Goal: Task Accomplishment & Management: Complete application form

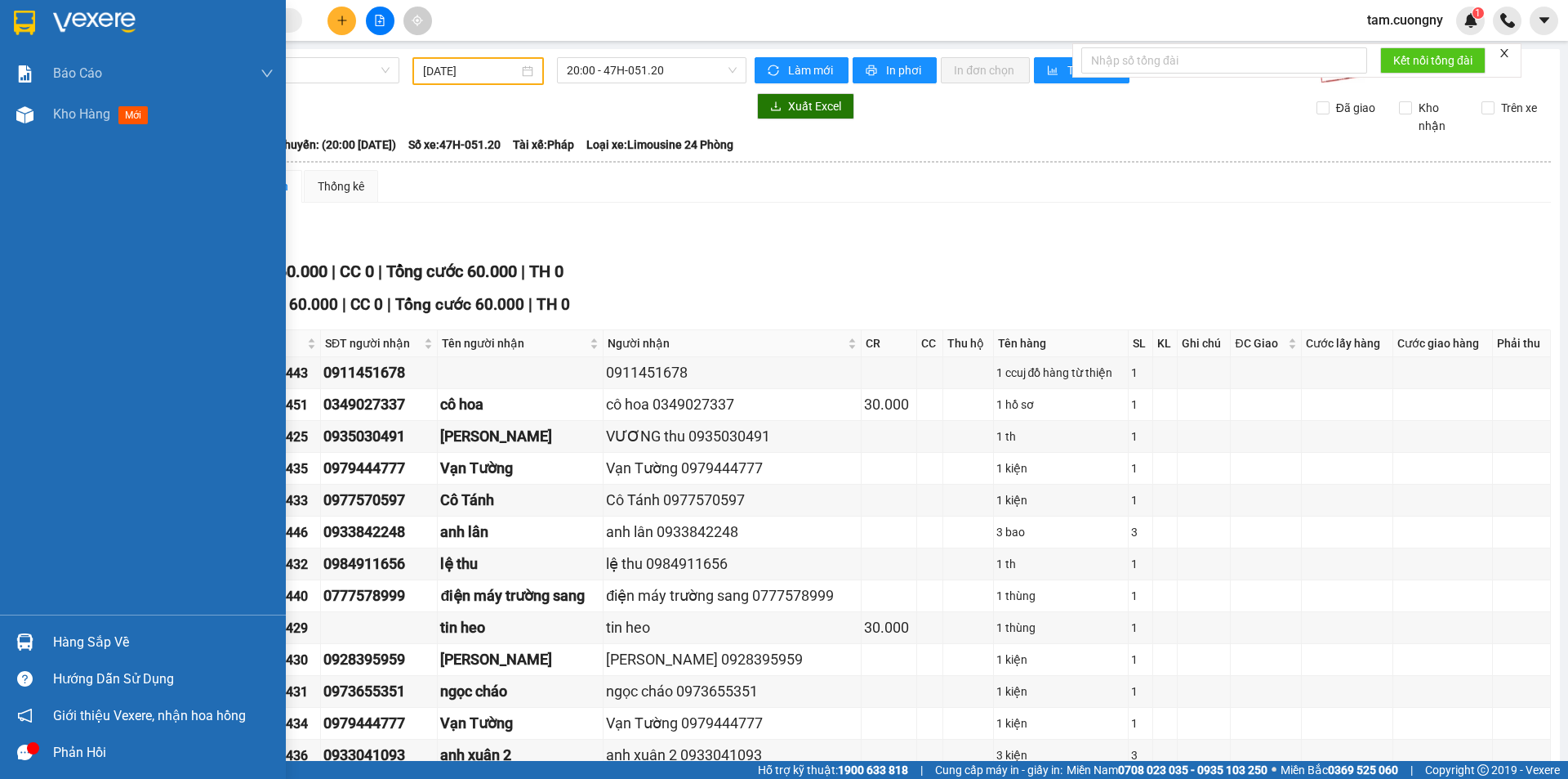
click at [22, 19] on img at bounding box center [24, 23] width 22 height 24
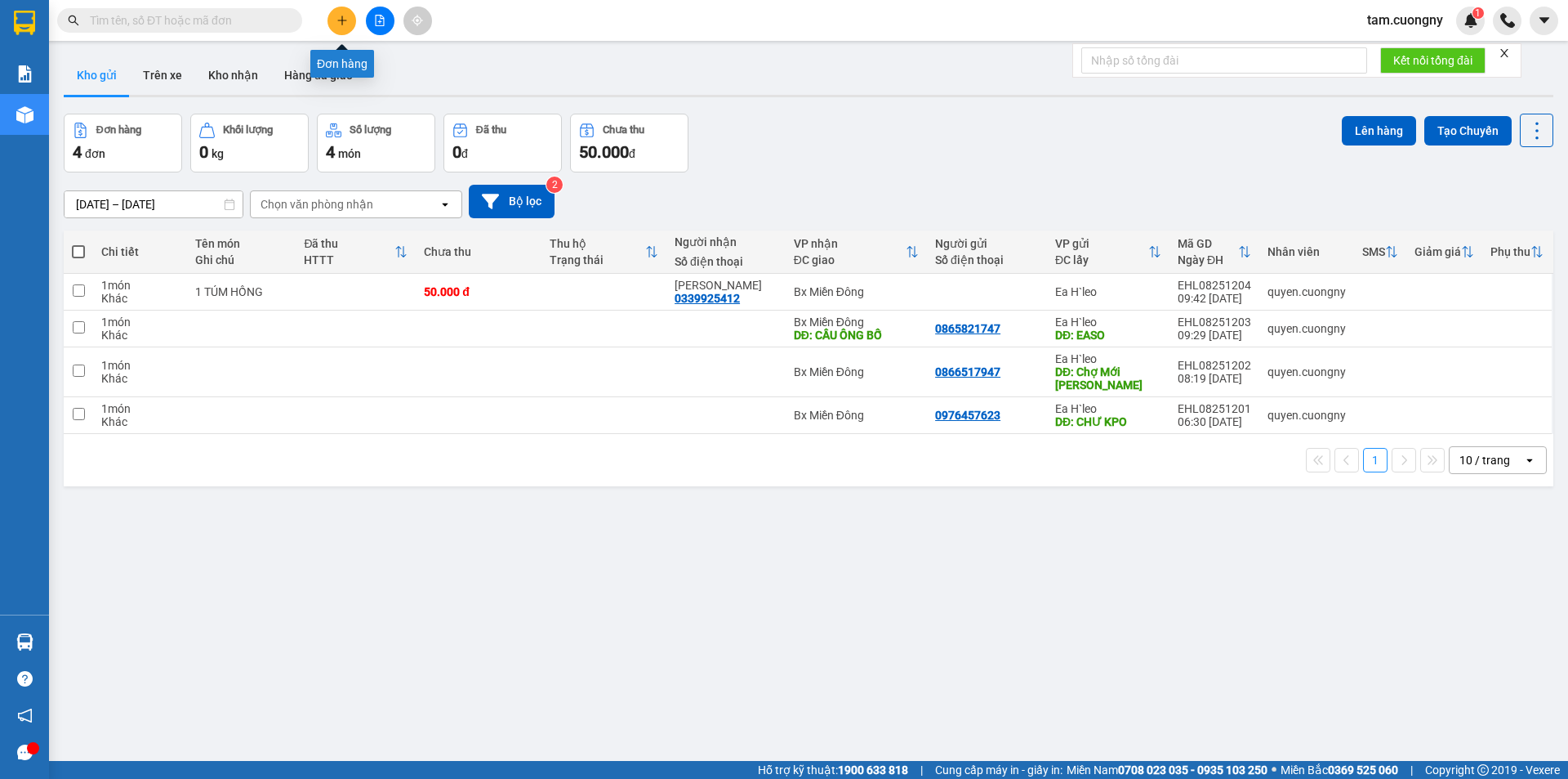
click at [343, 24] on icon "plus" at bounding box center [342, 21] width 12 height 12
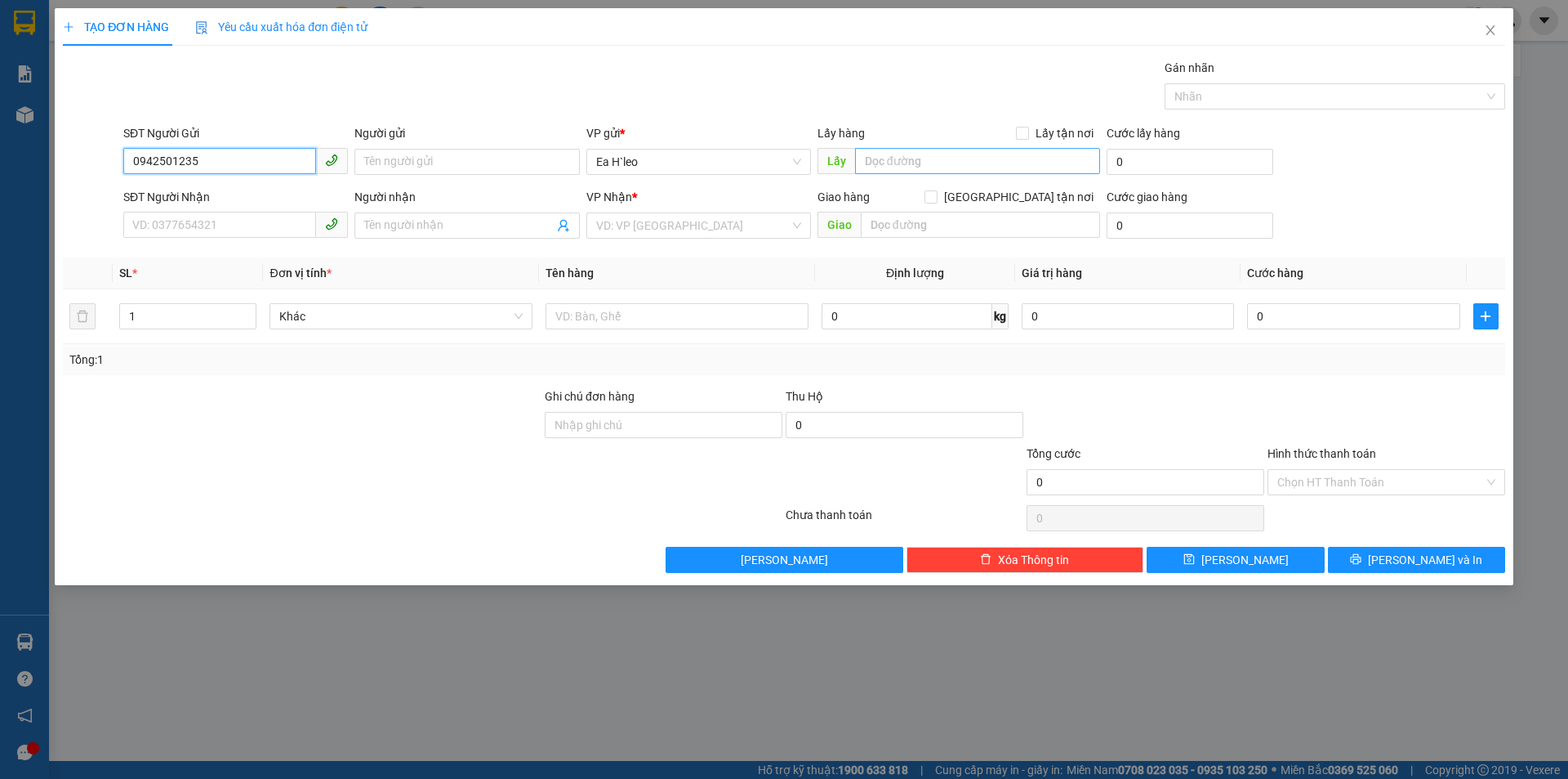
type input "0942501235"
drag, startPoint x: 987, startPoint y: 172, endPoint x: 998, endPoint y: 160, distance: 16.3
click at [989, 167] on input "text" at bounding box center [977, 160] width 246 height 26
type input "BÁCH HÓA XANH KM 72"
click at [728, 233] on input "search" at bounding box center [694, 225] width 194 height 24
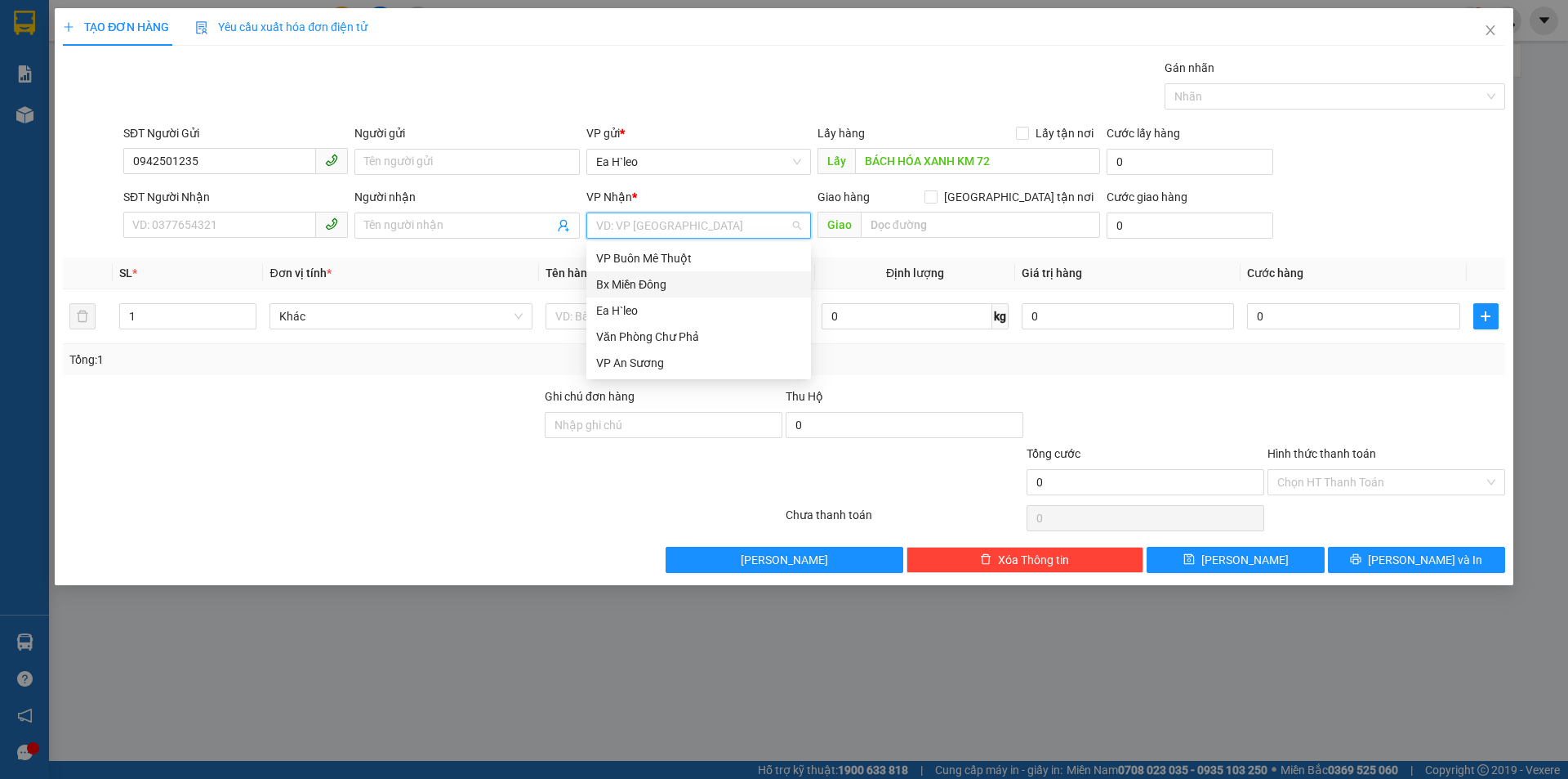
drag, startPoint x: 640, startPoint y: 282, endPoint x: 656, endPoint y: 278, distance: 16.5
click at [641, 282] on div "Bx Miền Đông" at bounding box center [699, 284] width 205 height 18
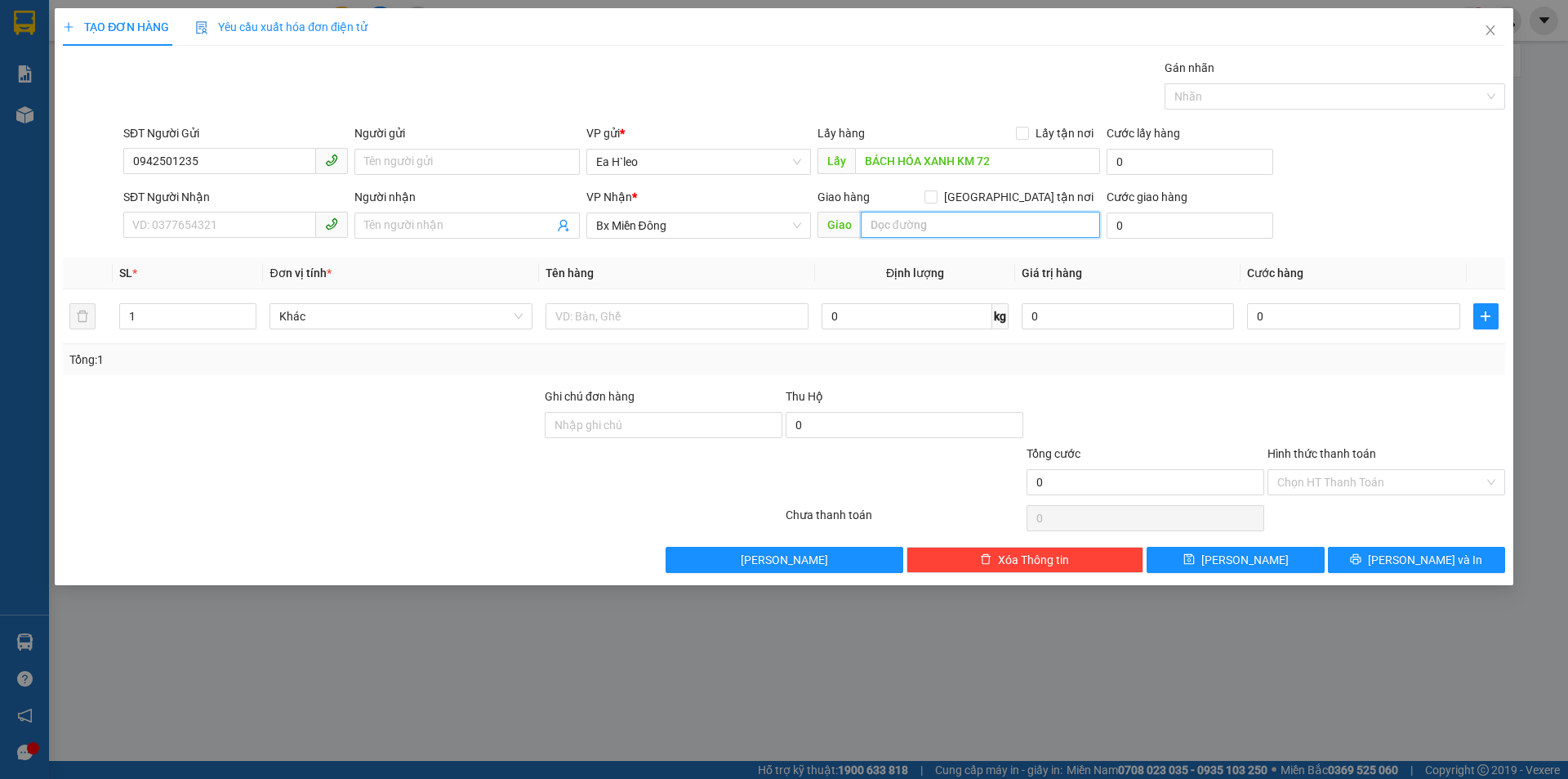
click at [984, 230] on input "text" at bounding box center [980, 224] width 240 height 26
click at [891, 226] on input "text" at bounding box center [980, 224] width 240 height 26
click at [891, 227] on input "text" at bounding box center [980, 224] width 240 height 26
type input "KHU CN VIỆT HƯƠNG"
click at [1235, 563] on span "[PERSON_NAME]" at bounding box center [1244, 560] width 87 height 18
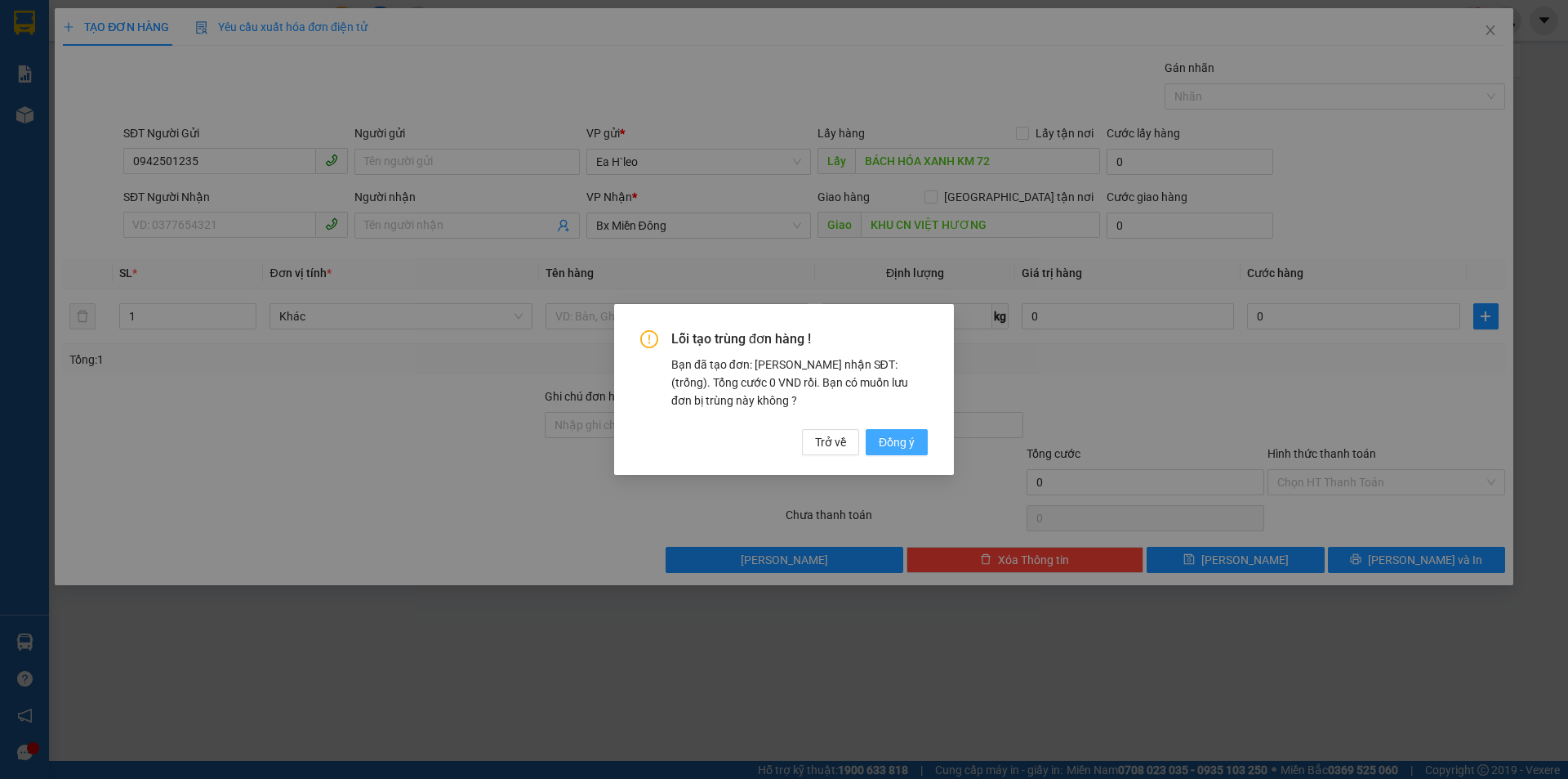
click at [910, 439] on span "Đồng ý" at bounding box center [897, 442] width 36 height 18
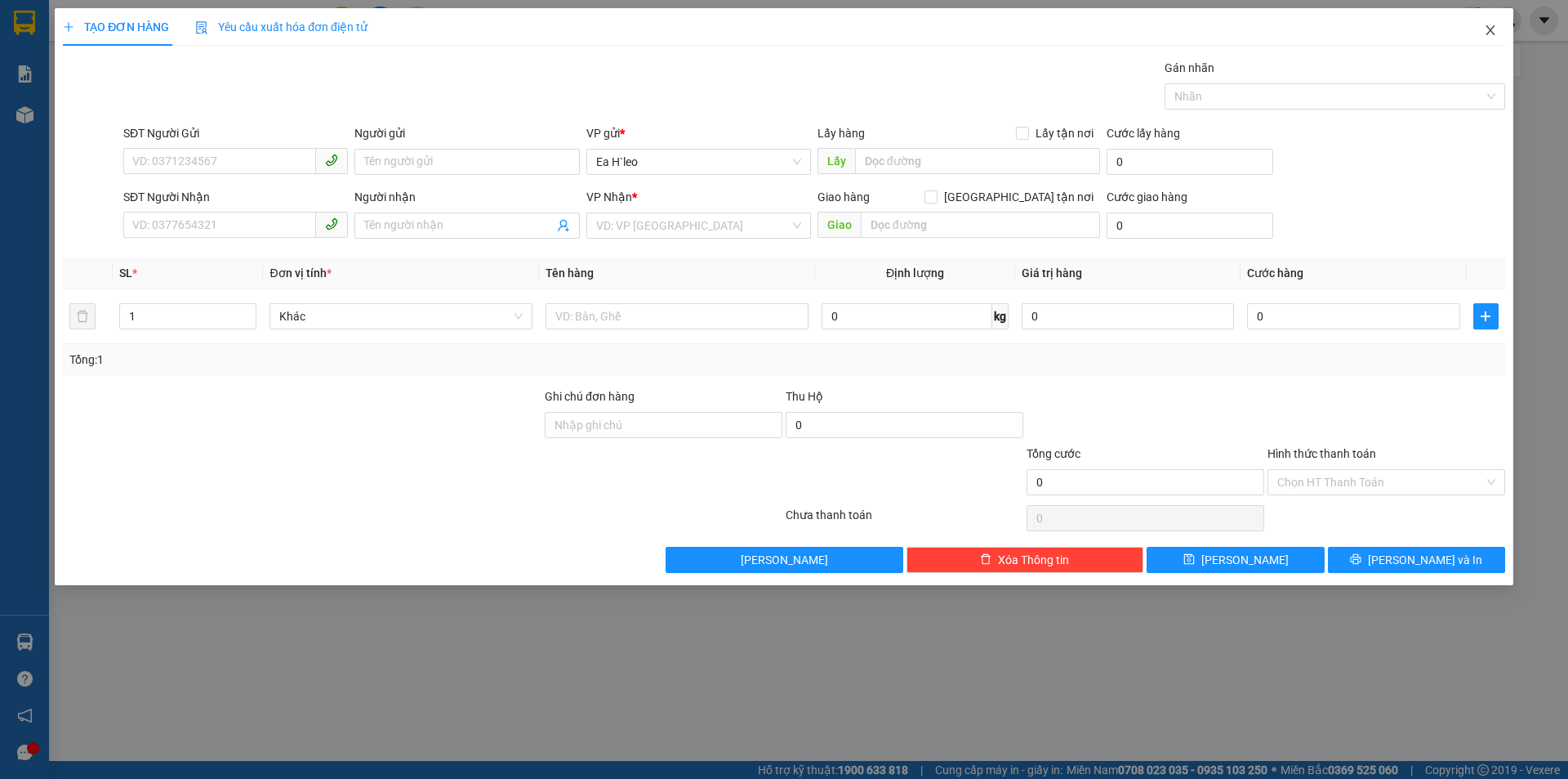
click at [1498, 27] on span "Close" at bounding box center [1491, 30] width 46 height 46
